Goal: Task Accomplishment & Management: Complete application form

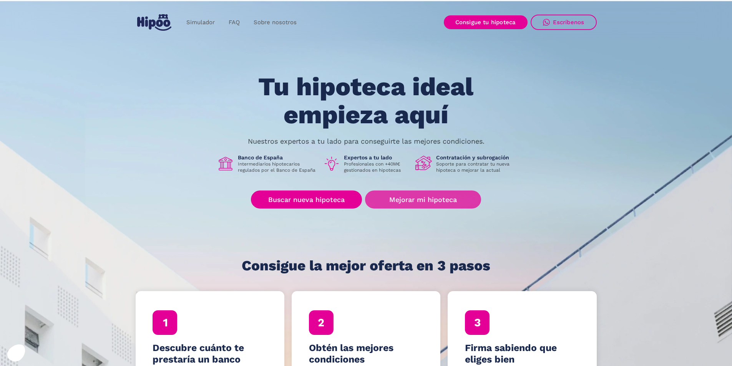
click at [403, 199] on link "Mejorar mi hipoteca" at bounding box center [423, 200] width 116 height 18
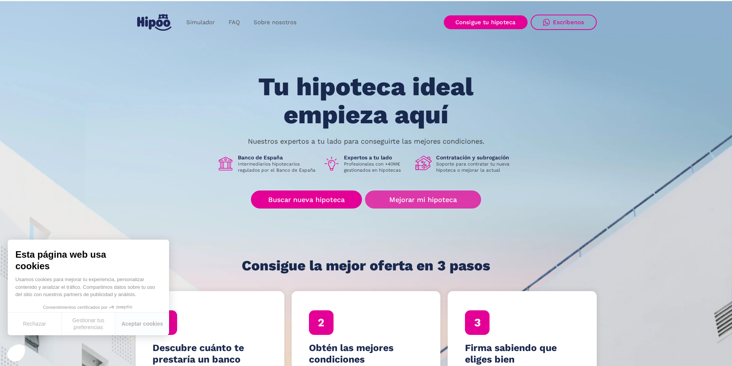
click at [396, 196] on link "Mejorar mi hipoteca" at bounding box center [423, 200] width 116 height 18
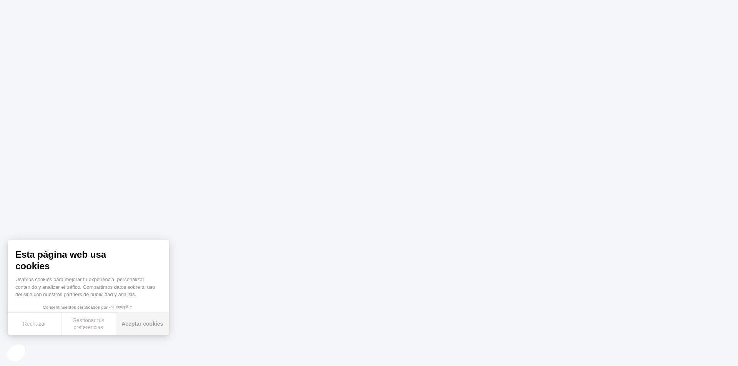
click at [133, 322] on button "Aceptar cookies" at bounding box center [142, 324] width 54 height 23
